Goal: Information Seeking & Learning: Learn about a topic

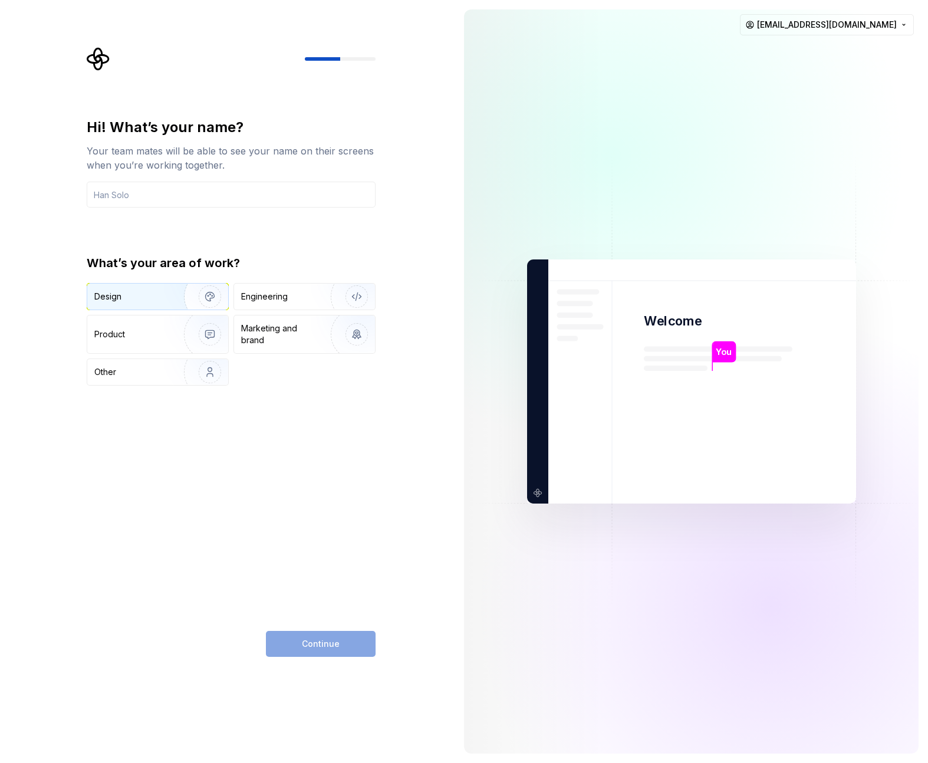
click at [195, 292] on img "button" at bounding box center [202, 296] width 75 height 79
click at [265, 200] on input "text" at bounding box center [231, 195] width 289 height 26
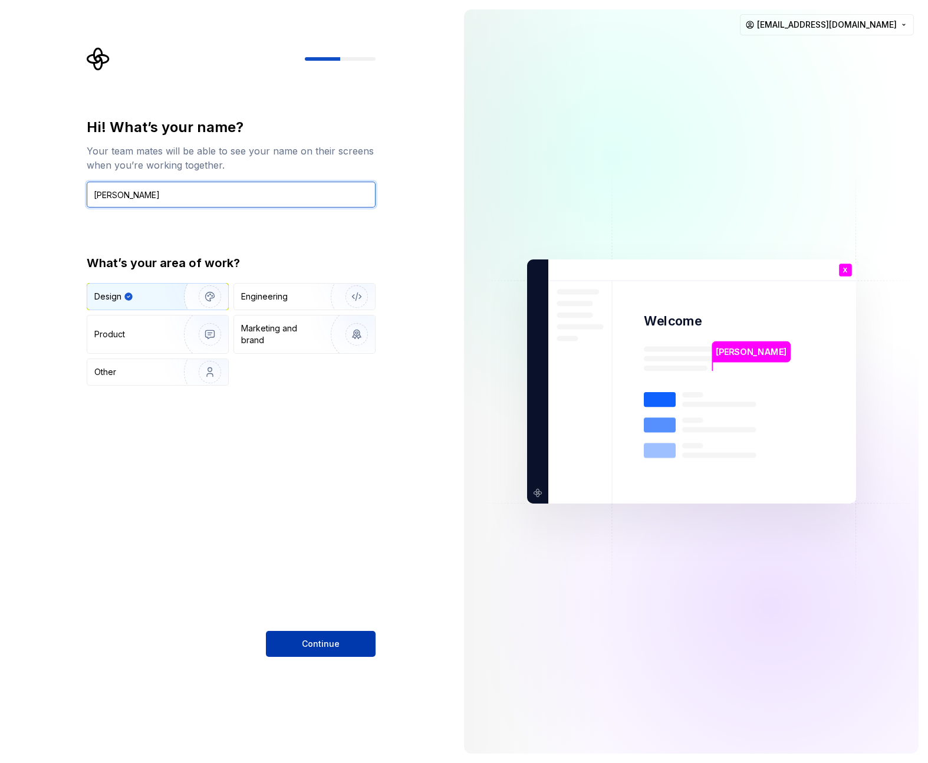
type input "[PERSON_NAME]"
click at [350, 648] on button "Continue" at bounding box center [321, 644] width 110 height 26
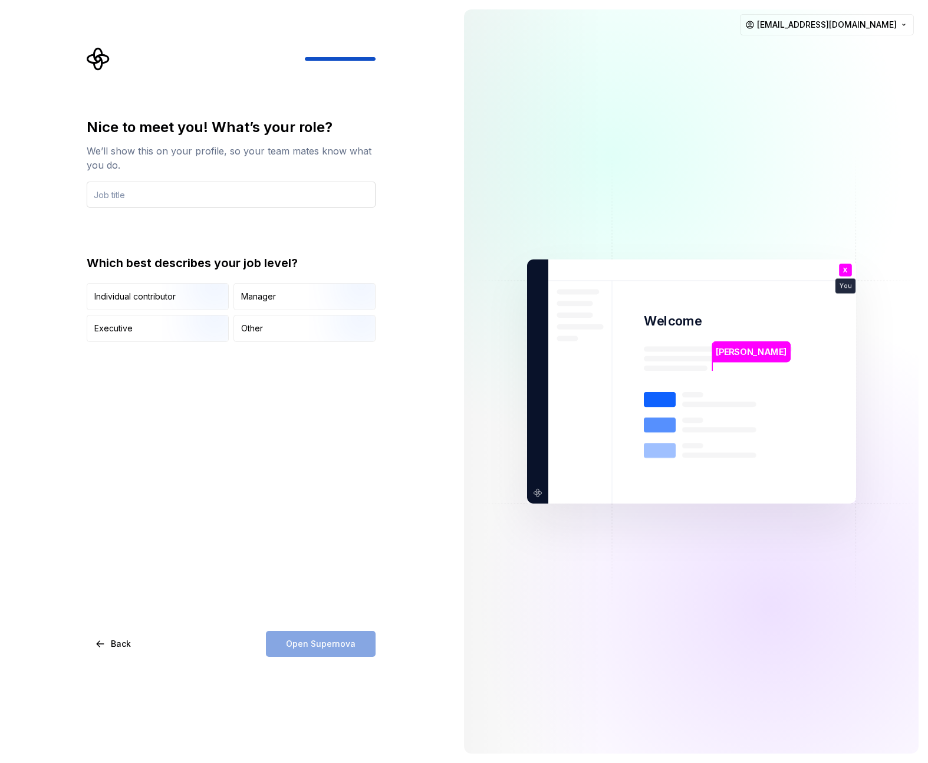
click at [194, 188] on input "text" at bounding box center [231, 195] width 289 height 26
drag, startPoint x: 122, startPoint y: 194, endPoint x: 64, endPoint y: 192, distance: 58.4
click at [64, 192] on div "Nice to meet you! What’s your role? We’ll show this on your profile, so your te…" at bounding box center [227, 381] width 455 height 763
type input "Product Designer"
click at [253, 463] on div "Nice to meet you! What’s your role? We’ll show this on your profile, so your te…" at bounding box center [231, 387] width 289 height 539
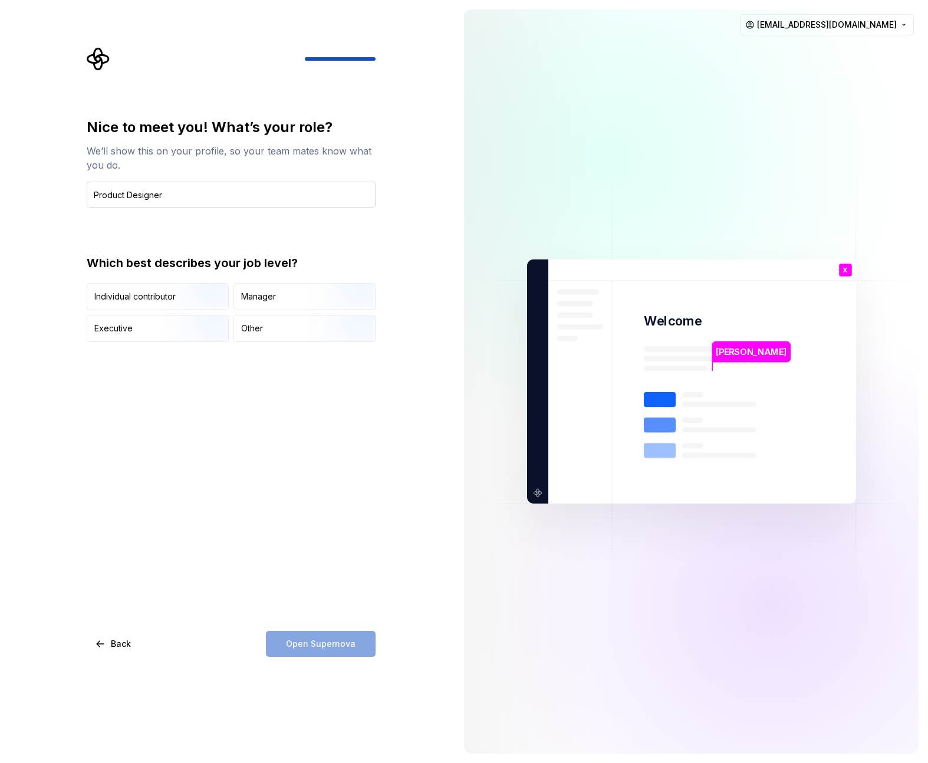
click at [194, 205] on input "Product Designer" at bounding box center [231, 195] width 289 height 26
click at [188, 360] on div "Nice to meet you! What’s your role? We’ll show this on your profile, so your te…" at bounding box center [231, 387] width 289 height 539
click at [186, 306] on img "button" at bounding box center [199, 311] width 75 height 79
click at [340, 639] on span "Open Supernova" at bounding box center [321, 644] width 70 height 12
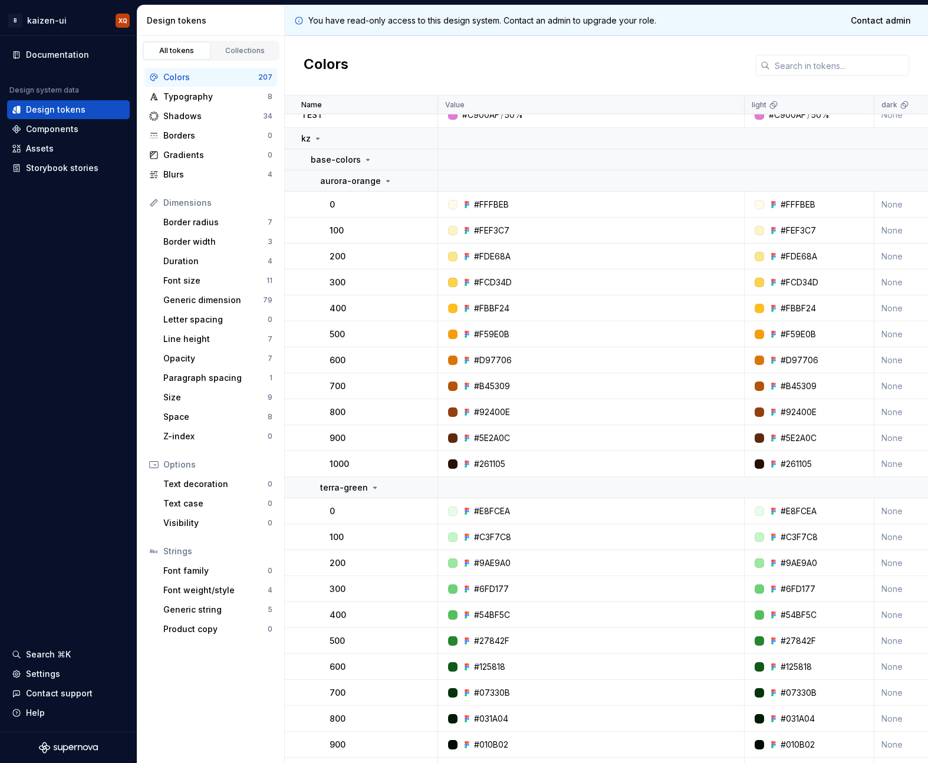
scroll to position [12, 0]
click at [58, 139] on div "Assets" at bounding box center [68, 148] width 123 height 19
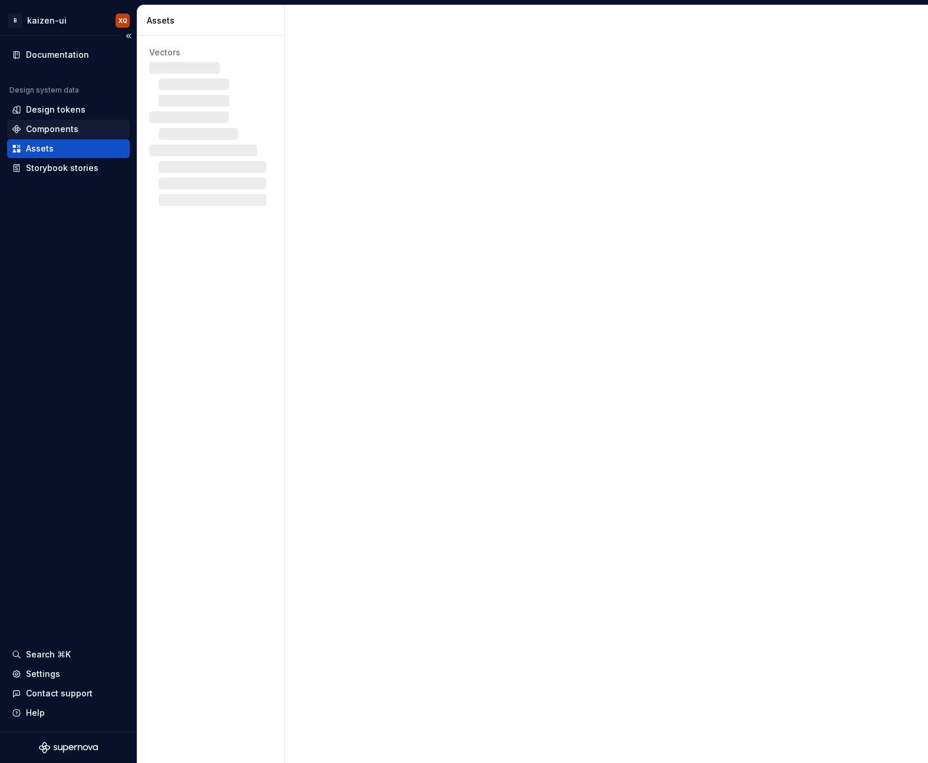
click at [58, 130] on div "Components" at bounding box center [52, 129] width 52 height 12
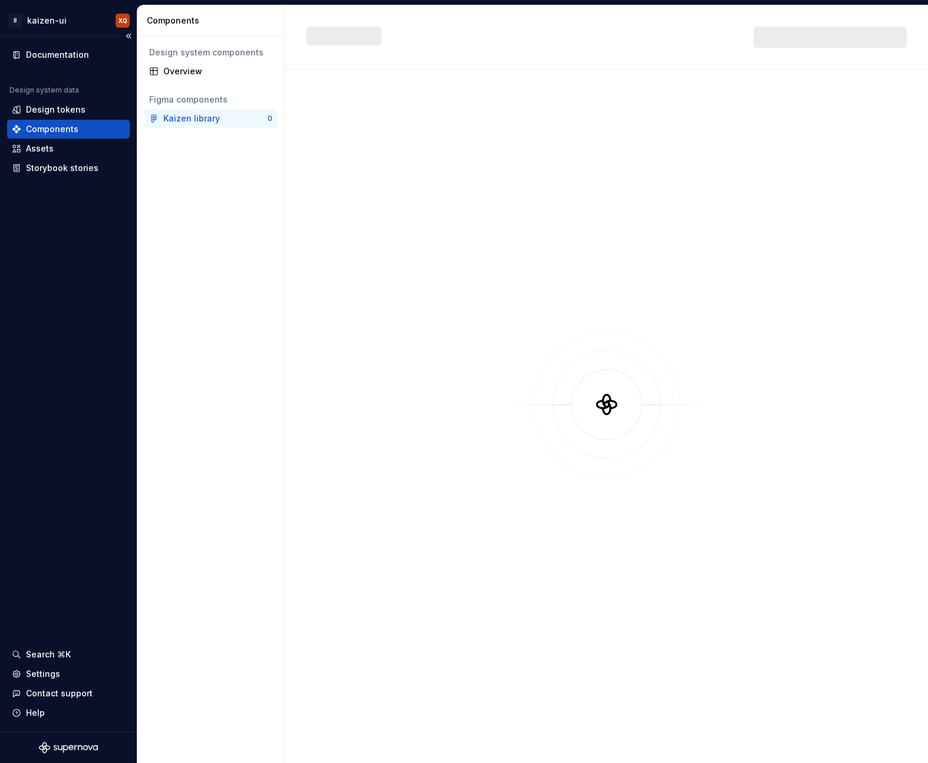
click at [58, 130] on div "Components" at bounding box center [52, 129] width 52 height 12
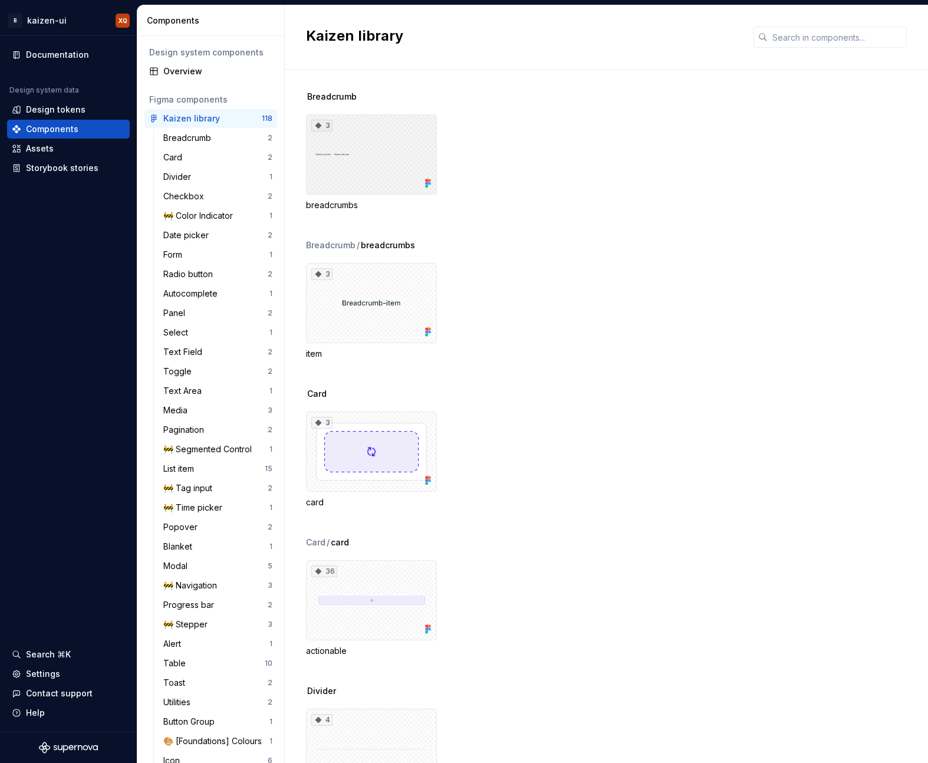
click at [385, 156] on div "3" at bounding box center [371, 154] width 131 height 80
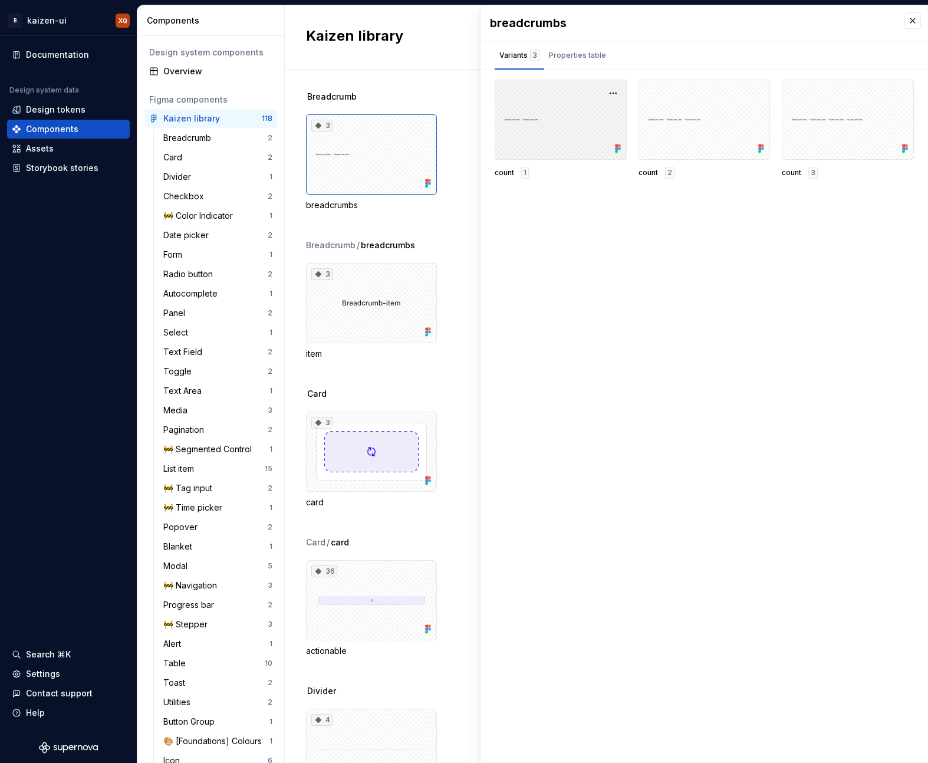
click at [541, 103] on div at bounding box center [561, 120] width 132 height 80
click at [569, 51] on div "Properties table" at bounding box center [577, 56] width 57 height 12
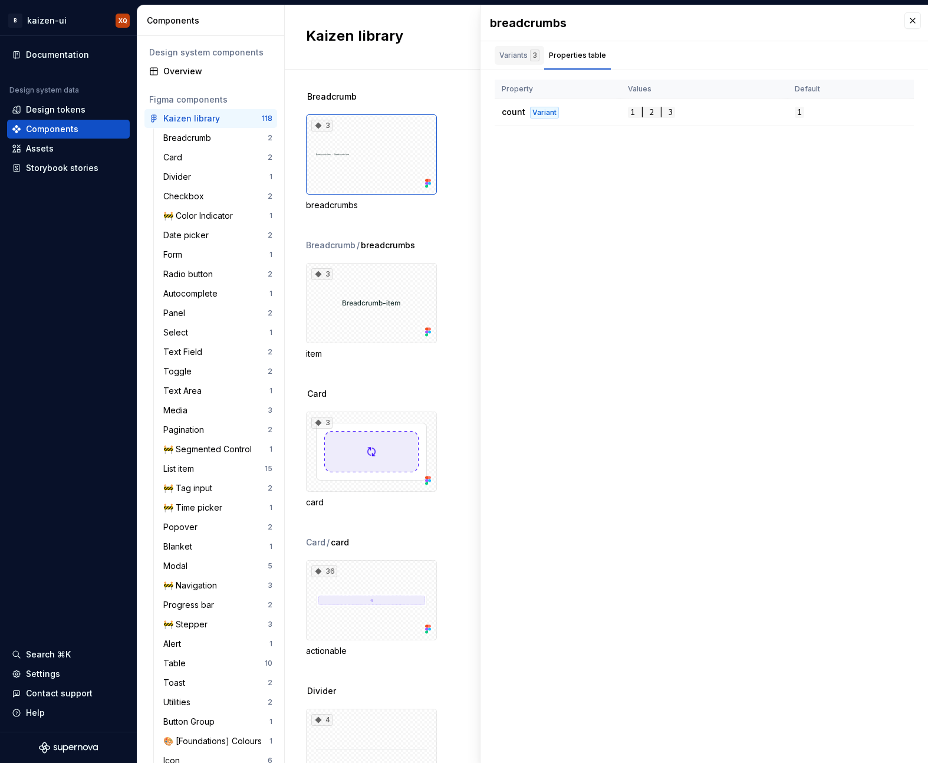
click at [511, 58] on div "Variants 3" at bounding box center [520, 56] width 40 height 12
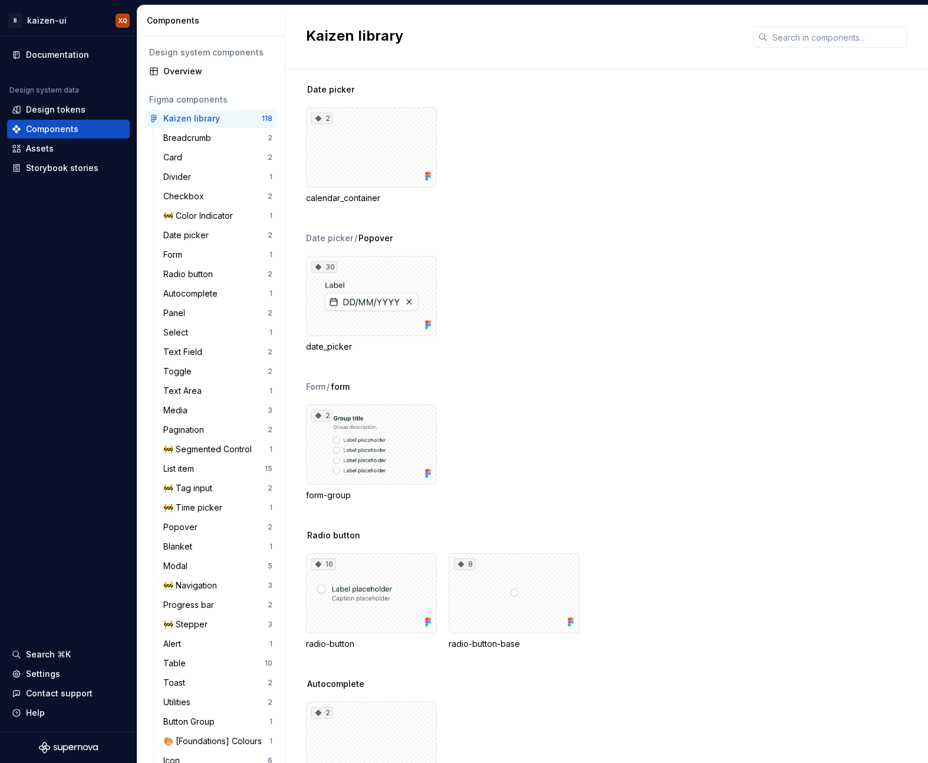
scroll to position [1353, 0]
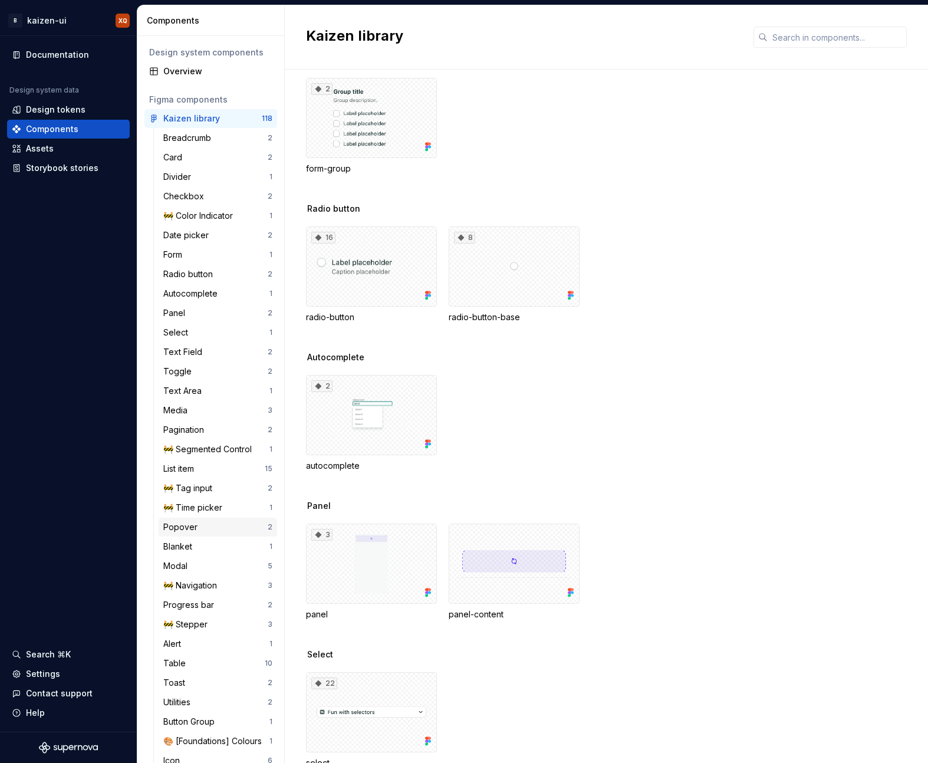
click at [222, 534] on div "Popover 2" at bounding box center [218, 527] width 119 height 19
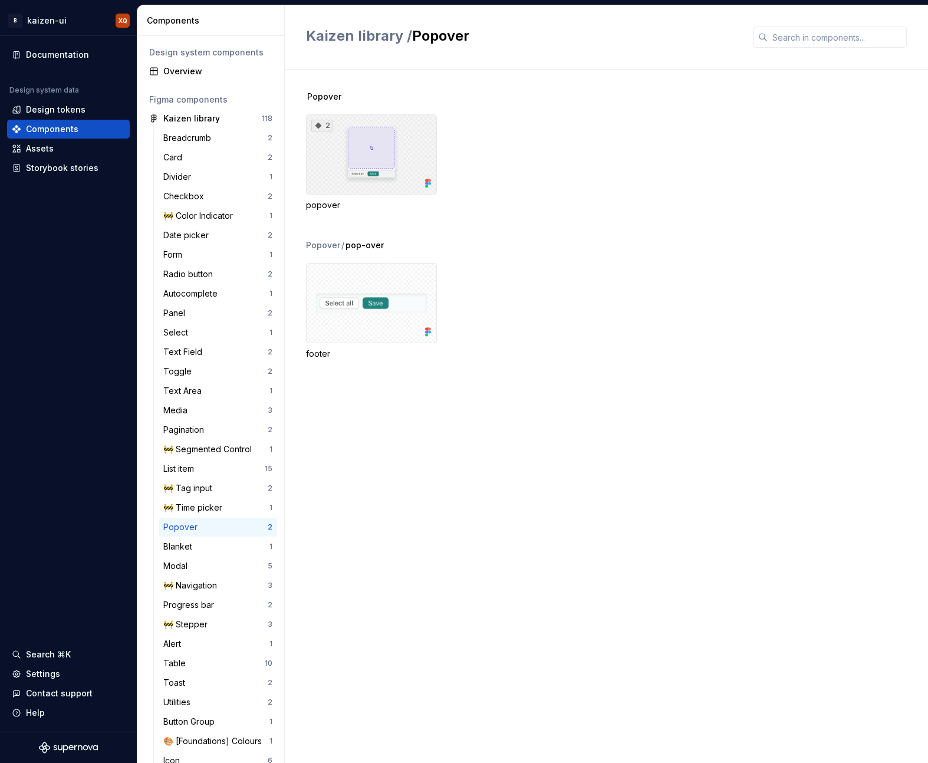
click at [386, 171] on div "2" at bounding box center [371, 154] width 131 height 80
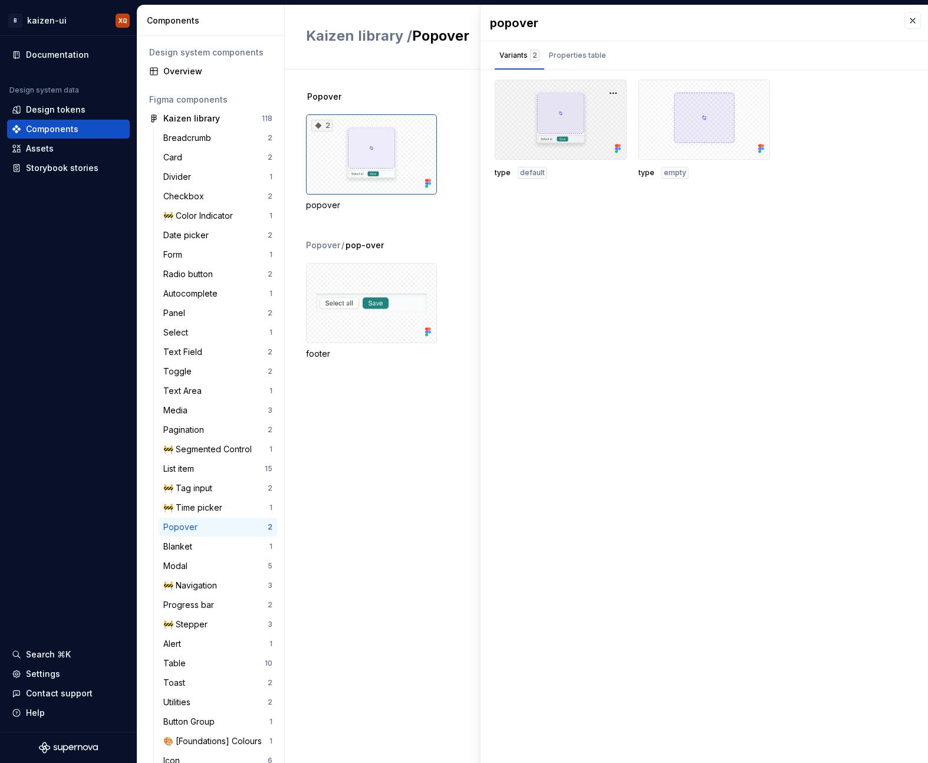
click at [583, 101] on div at bounding box center [561, 120] width 132 height 80
click at [618, 96] on button "button" at bounding box center [613, 93] width 17 height 17
click at [618, 281] on div "popover Variants 2 Properties table type default type empty Property Values Def…" at bounding box center [705, 384] width 448 height 758
click at [64, 229] on div "Documentation Design system data Design tokens Components Assets Storybook stor…" at bounding box center [68, 384] width 137 height 696
click at [74, 113] on div "Design tokens" at bounding box center [56, 110] width 60 height 12
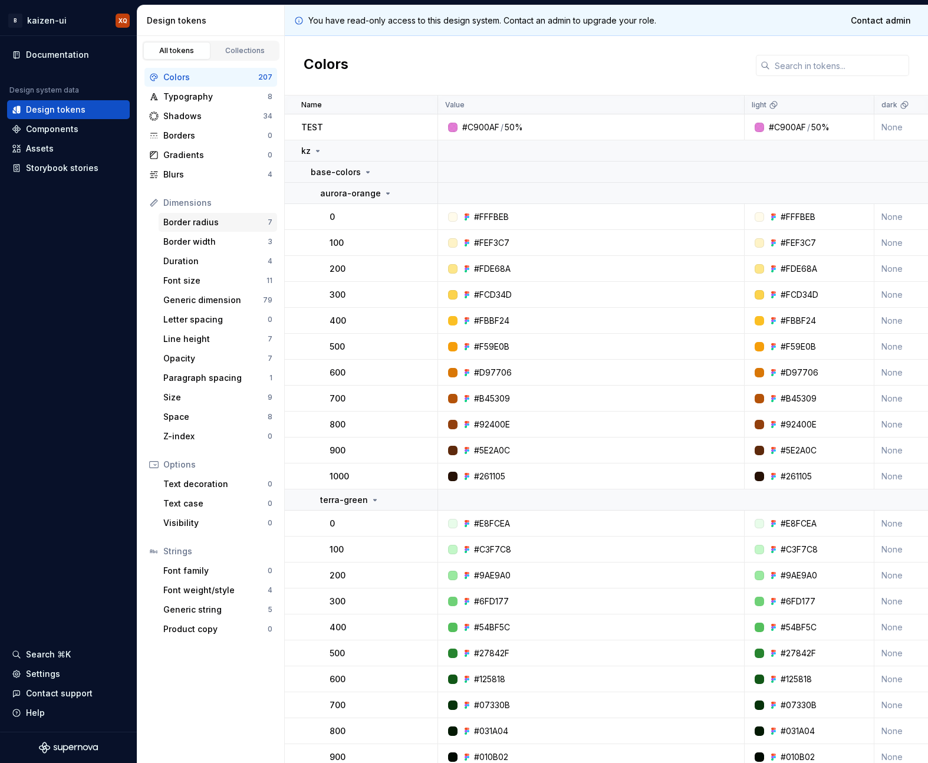
click at [182, 221] on div "Border radius" at bounding box center [215, 222] width 104 height 12
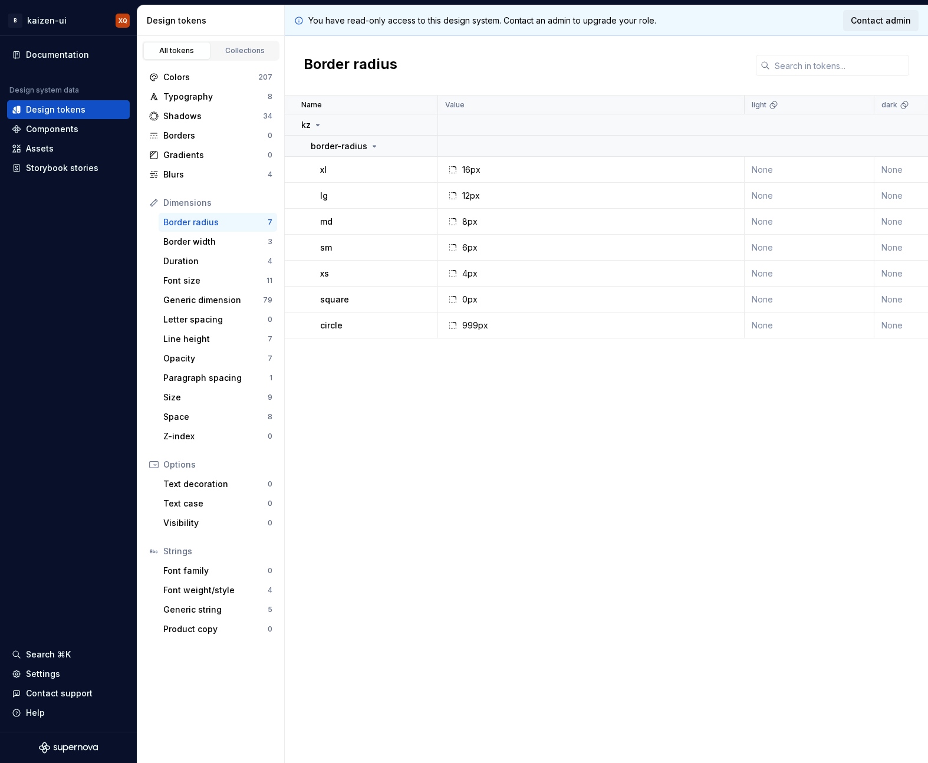
click at [890, 27] on link "Contact admin" at bounding box center [880, 20] width 75 height 21
click at [230, 53] on div "Collections" at bounding box center [245, 50] width 59 height 9
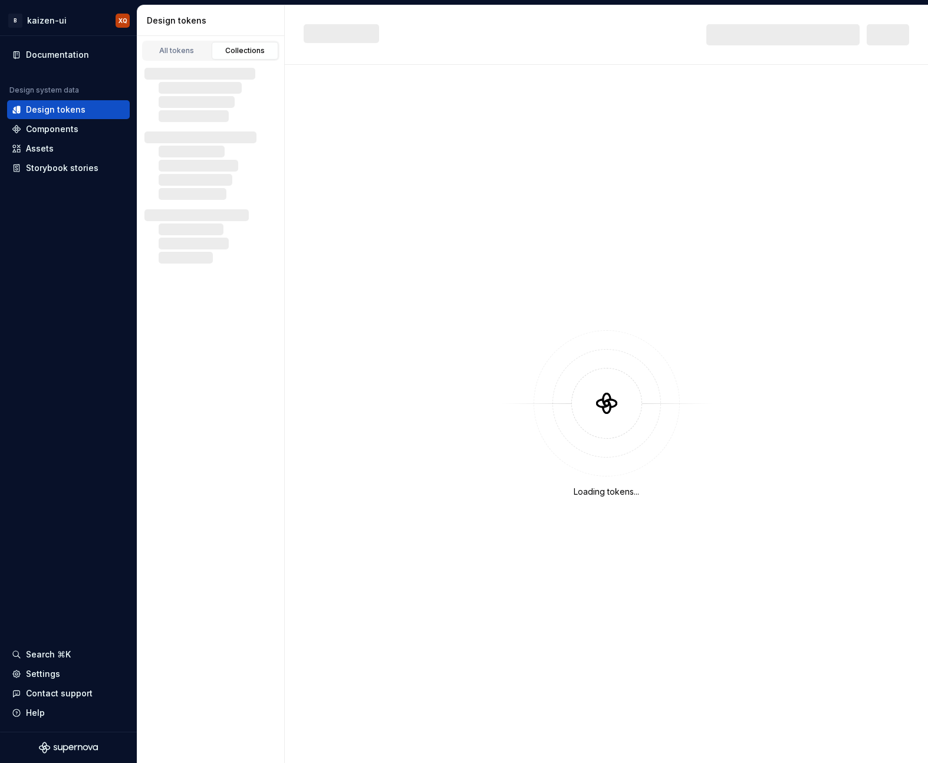
click at [230, 53] on div "Collections" at bounding box center [245, 50] width 59 height 9
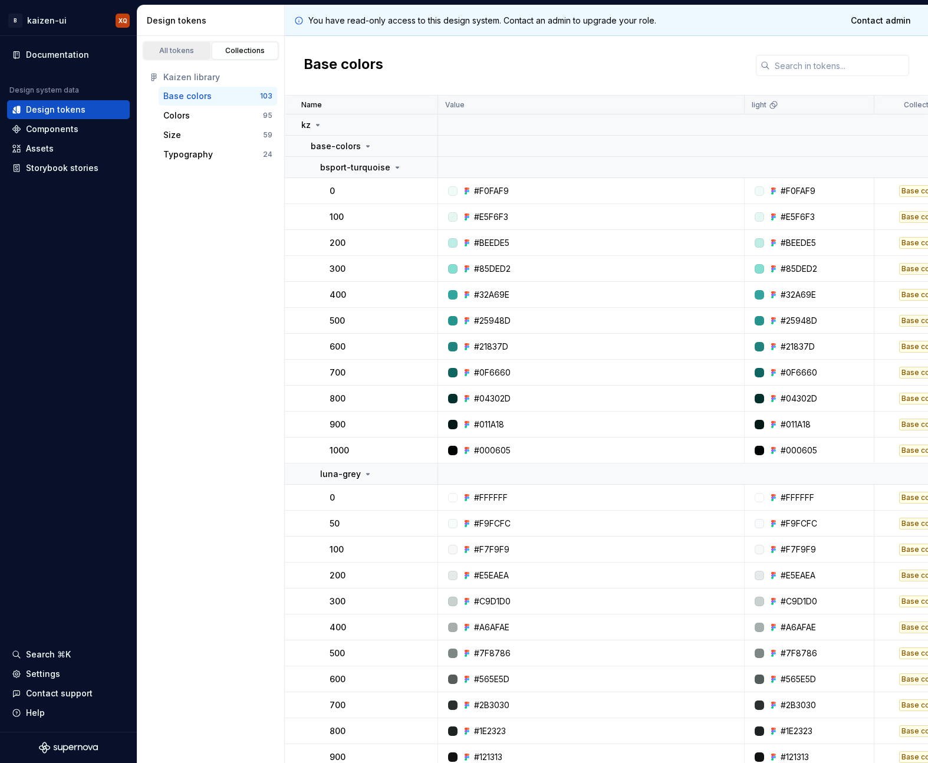
click at [192, 55] on link "All tokens" at bounding box center [176, 51] width 67 height 18
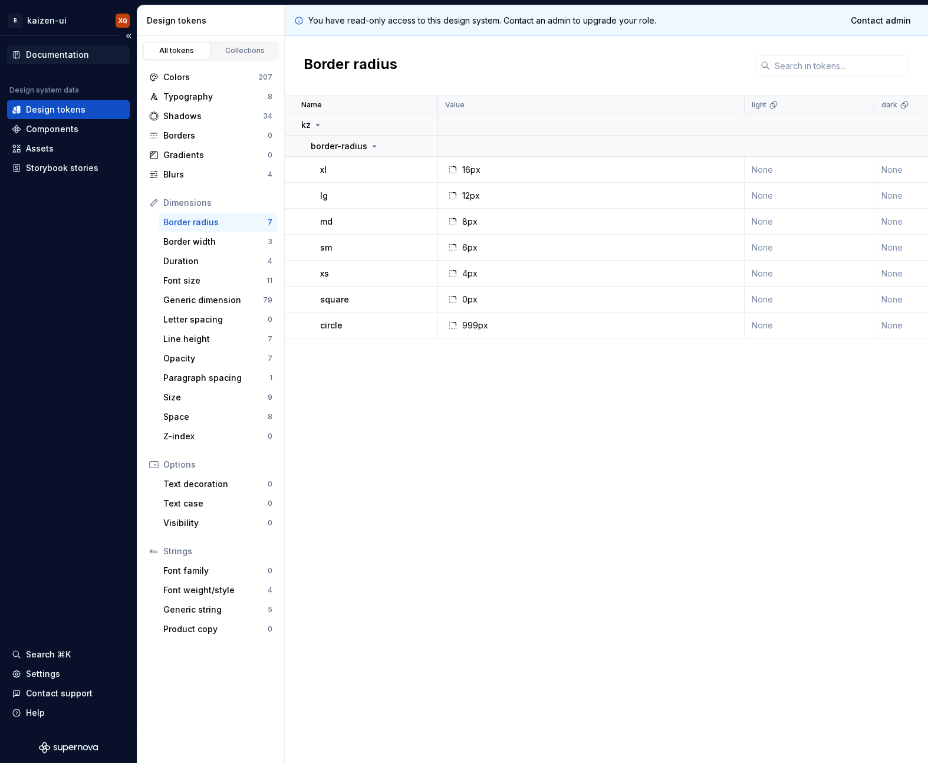
click at [51, 57] on div "Documentation" at bounding box center [57, 55] width 63 height 12
